Goal: Task Accomplishment & Management: Manage account settings

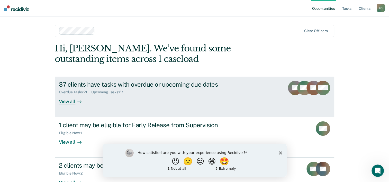
click at [196, 85] on div "37 clients have tasks with overdue or upcoming due dates" at bounding box center [149, 84] width 180 height 7
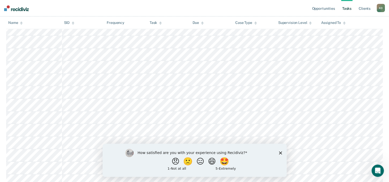
scroll to position [513, 0]
